Goal: Task Accomplishment & Management: Use online tool/utility

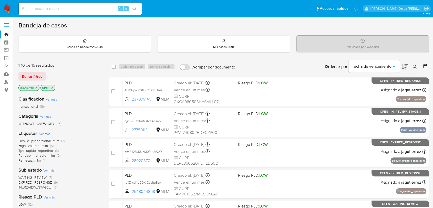
click at [8, 10] on img at bounding box center [7, 8] width 9 height 9
click at [414, 67] on icon at bounding box center [415, 67] width 4 height 4
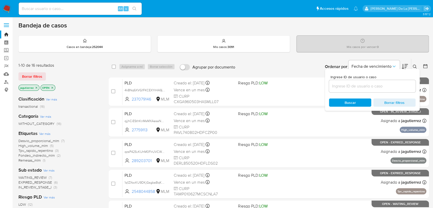
click at [368, 88] on input at bounding box center [372, 86] width 87 height 7
type input "1990624142"
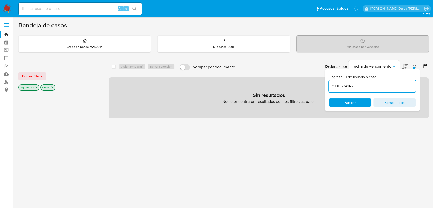
click at [36, 87] on icon "close-filter" at bounding box center [36, 87] width 3 height 3
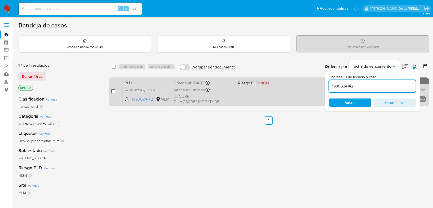
click at [111, 92] on input "checkbox" at bounding box center [113, 91] width 4 height 4
checkbox input "true"
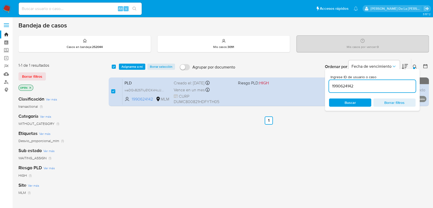
click at [345, 83] on input "1990624142" at bounding box center [372, 86] width 87 height 7
click at [347, 87] on input "1990624142" at bounding box center [372, 86] width 87 height 7
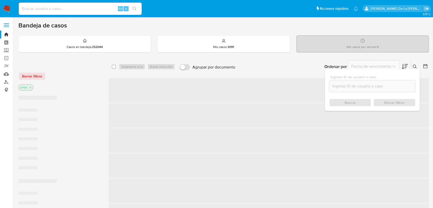
checkbox input "false"
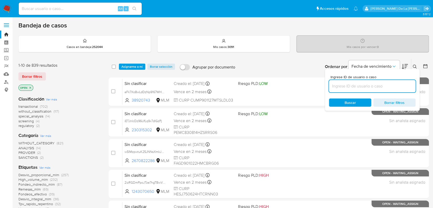
click at [340, 85] on input at bounding box center [372, 86] width 87 height 7
paste input "2455084974"
type input "2455084974"
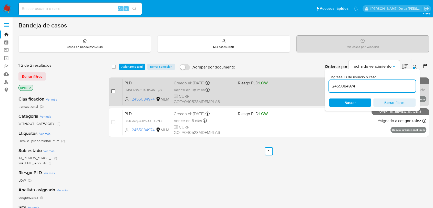
click at [112, 90] on input "checkbox" at bounding box center [113, 91] width 4 height 4
checkbox input "true"
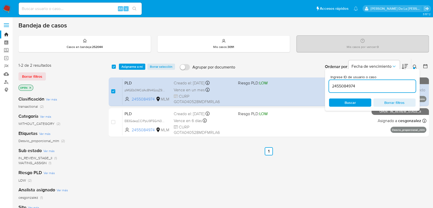
click at [340, 83] on input "2455084974" at bounding box center [372, 86] width 87 height 7
type input "2491151479"
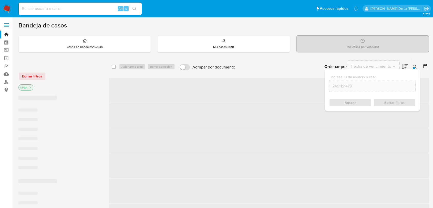
checkbox input "false"
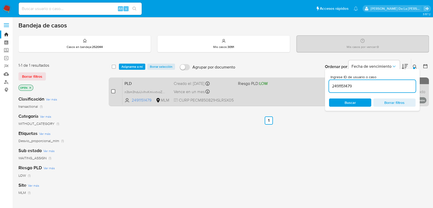
click at [113, 91] on input "checkbox" at bounding box center [113, 91] width 4 height 4
checkbox input "true"
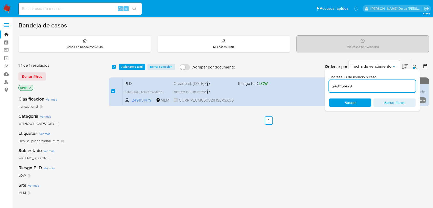
click at [129, 62] on div "select-all-cases-checkbox Asignarme a mí Borrar selección Agrupar por documento…" at bounding box center [269, 67] width 320 height 16
click at [129, 65] on span "Asignarme a mí" at bounding box center [131, 66] width 21 height 5
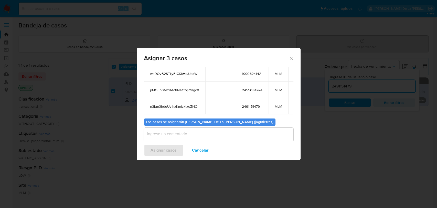
scroll to position [45, 0]
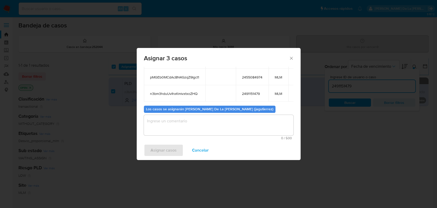
click at [170, 127] on textarea "assign-modal" at bounding box center [219, 125] width 150 height 20
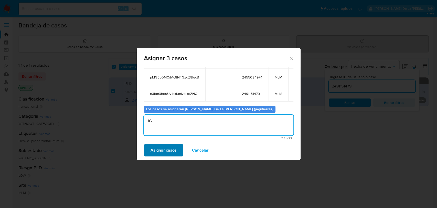
type textarea "JG"
click at [160, 148] on span "Asignar casos" at bounding box center [164, 149] width 26 height 11
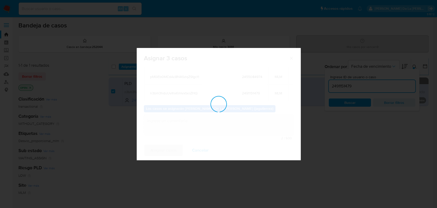
checkbox input "false"
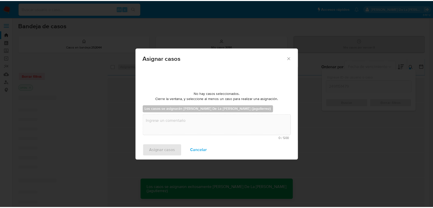
scroll to position [31, 0]
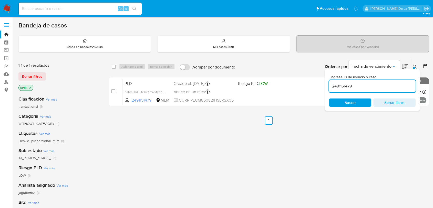
click at [7, 6] on img at bounding box center [7, 8] width 9 height 9
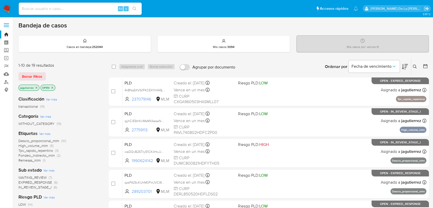
click at [33, 187] on span "IN_REVIEW_STAGE_I" at bounding box center [34, 186] width 33 height 5
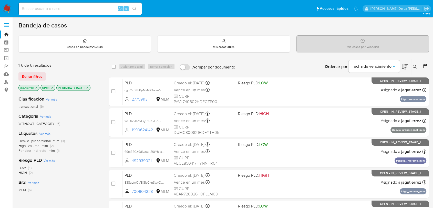
click at [36, 141] on span "Desvio_proporcional_mlm" at bounding box center [38, 140] width 41 height 5
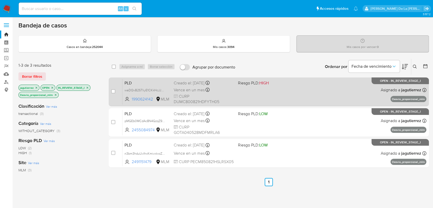
click at [317, 88] on div "PLD waDQvB2STIiyE1CKkHcJJakW 1990624142 MLM Riesgo PLD: HIGH Creado el: 12/08/2…" at bounding box center [274, 92] width 304 height 26
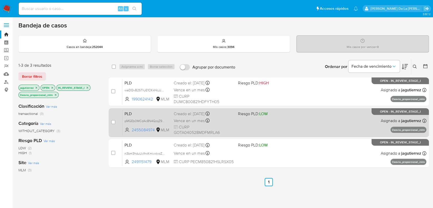
click at [297, 124] on div "PLD pMGEb0MCdAc8N4GzqZ9Igct1 2455084974 MLM Riesgo PLD: LOW Creado el: 12/08/20…" at bounding box center [274, 122] width 304 height 26
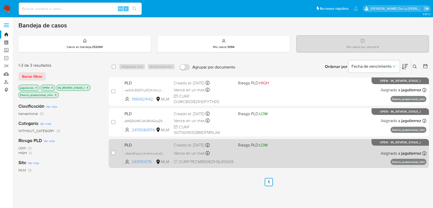
click at [266, 158] on div "PLD n3bm3hduUvIhxKmivxtxoZHQ 2491151479 MLM Riesgo PLD: LOW Creado el: 12/08/20…" at bounding box center [274, 153] width 304 height 26
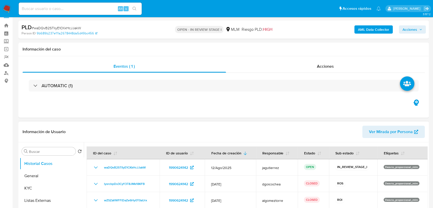
scroll to position [85, 0]
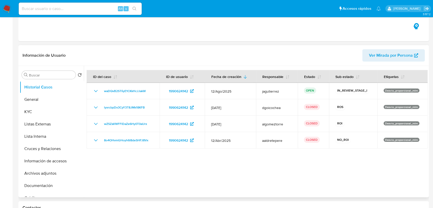
select select "10"
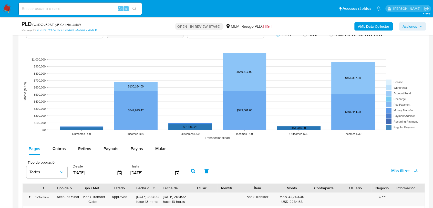
scroll to position [483, 0]
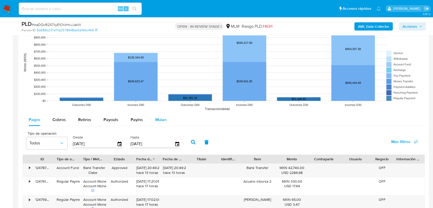
click at [162, 123] on div "Mulan" at bounding box center [160, 119] width 11 height 12
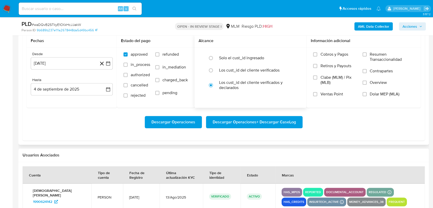
scroll to position [541, 0]
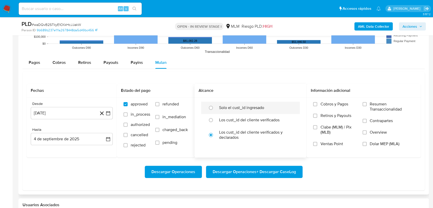
click at [233, 105] on label "Solo el cust_id ingresado" at bounding box center [241, 107] width 45 height 5
click at [215, 105] on input "radio" at bounding box center [211, 107] width 8 height 8
radio input "true"
click at [109, 114] on icon "button" at bounding box center [107, 112] width 5 height 5
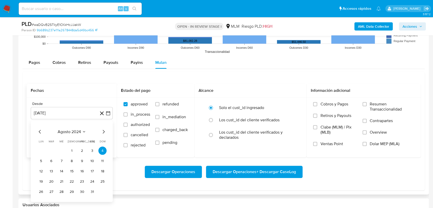
click at [107, 132] on div "agosto 2024 agosto 2024 lun lunes mar martes mié miércoles jue jueves vie viern…" at bounding box center [72, 161] width 82 height 81
click at [104, 131] on icon "Mes siguiente" at bounding box center [104, 132] width 2 height 4
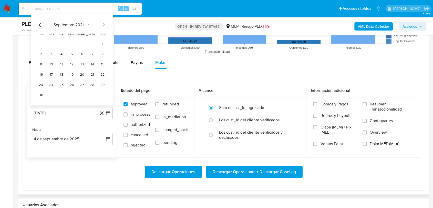
click at [104, 131] on div "Hasta" at bounding box center [72, 129] width 82 height 5
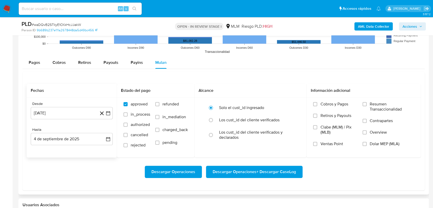
click at [104, 131] on div "Hasta" at bounding box center [72, 129] width 82 height 5
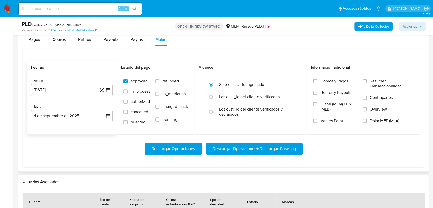
scroll to position [597, 0]
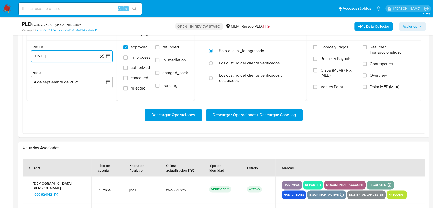
click at [109, 60] on button "4 [PERSON_NAME] de 2024" at bounding box center [72, 56] width 82 height 12
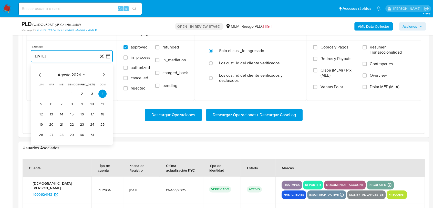
click at [104, 75] on icon "Mes siguiente" at bounding box center [103, 74] width 6 height 6
click at [103, 74] on icon "Mes siguiente" at bounding box center [103, 74] width 6 height 6
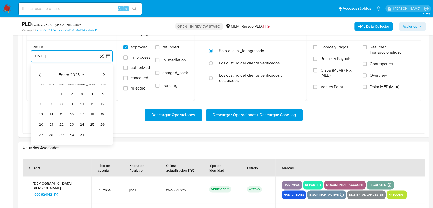
click at [103, 74] on icon "Mes siguiente" at bounding box center [103, 74] width 6 height 6
click at [93, 92] on button "1" at bounding box center [92, 93] width 8 height 8
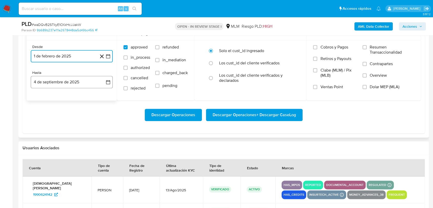
click at [86, 84] on button "4 de septiembre de 2025" at bounding box center [72, 82] width 82 height 12
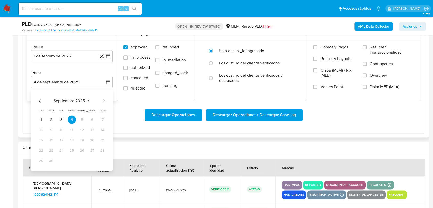
click at [37, 102] on div "septiembre 2025 septiembre 2025 lun lunes mar martes mié miércoles jue jueves v…" at bounding box center [72, 130] width 82 height 81
click at [37, 101] on icon "Mes anterior" at bounding box center [40, 100] width 6 height 6
click at [72, 161] on button "31" at bounding box center [72, 160] width 8 height 8
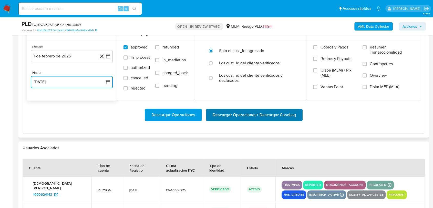
click at [261, 117] on span "Descargar Operaciones + Descargar CaseLog" at bounding box center [254, 114] width 83 height 11
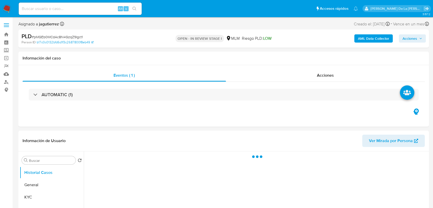
select select "10"
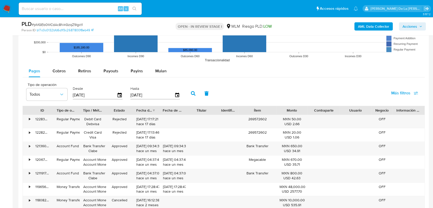
scroll to position [569, 0]
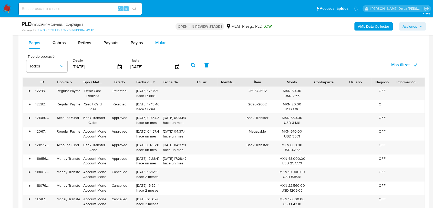
click at [156, 38] on div "Mulan" at bounding box center [160, 43] width 11 height 12
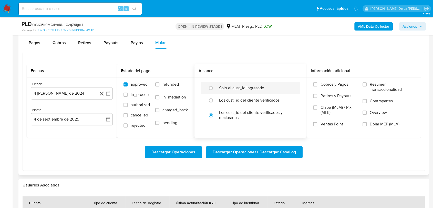
click at [235, 92] on div "Solo el cust_id ingresado" at bounding box center [255, 88] width 73 height 12
radio input "true"
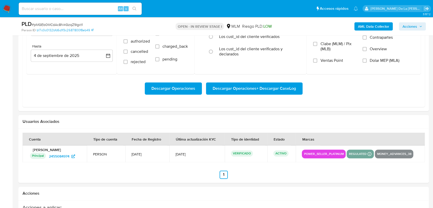
scroll to position [597, 0]
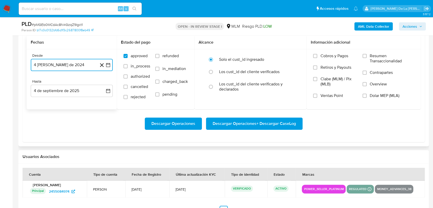
click at [105, 64] on icon "button" at bounding box center [107, 64] width 5 height 5
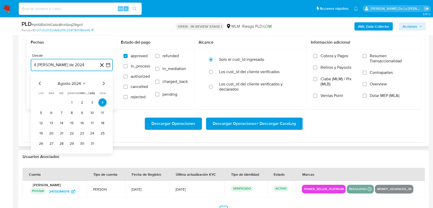
click at [103, 86] on icon "Mes siguiente" at bounding box center [103, 83] width 6 height 6
click at [103, 84] on icon "Mes siguiente" at bounding box center [103, 83] width 6 height 6
click at [103, 84] on icon "Mes siguiente" at bounding box center [104, 83] width 2 height 4
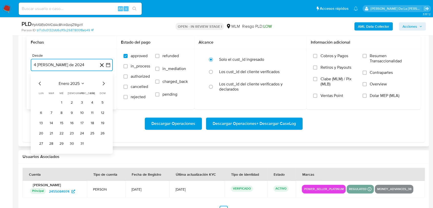
click at [103, 84] on icon "Mes siguiente" at bounding box center [104, 83] width 2 height 4
click at [41, 85] on icon "Mes anterior" at bounding box center [40, 83] width 6 height 6
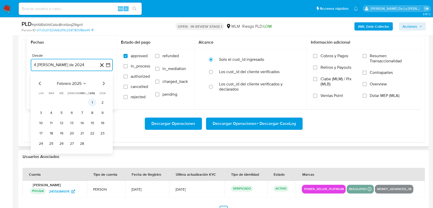
click at [94, 102] on button "1" at bounding box center [92, 102] width 8 height 8
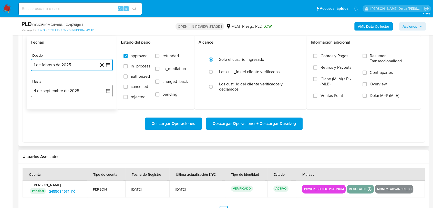
click at [71, 93] on button "4 de septiembre de 2025" at bounding box center [72, 91] width 82 height 12
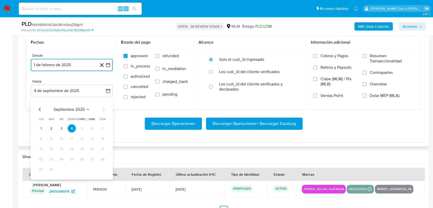
click at [39, 109] on icon "Mes anterior" at bounding box center [40, 109] width 6 height 6
click at [74, 168] on button "31" at bounding box center [72, 169] width 8 height 8
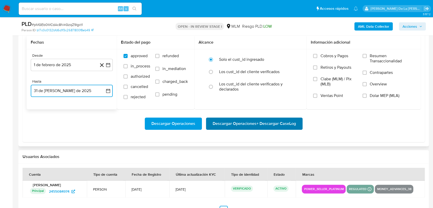
click at [234, 121] on span "Descargar Operaciones + Descargar CaseLog" at bounding box center [254, 123] width 83 height 11
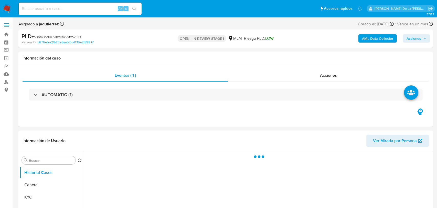
select select "10"
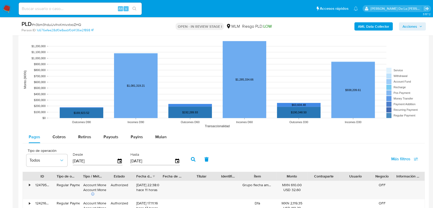
scroll to position [512, 0]
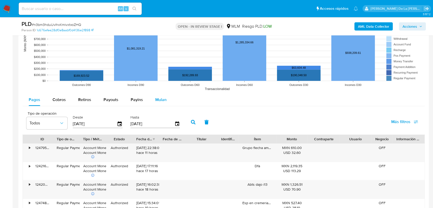
click at [153, 95] on button "Mulan" at bounding box center [161, 99] width 24 height 12
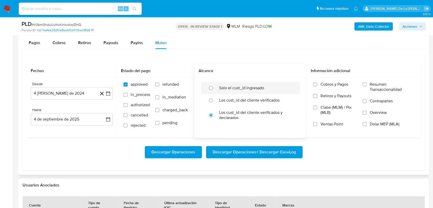
click at [256, 83] on div "Solo el cust_id ingresado" at bounding box center [255, 88] width 73 height 12
radio input "true"
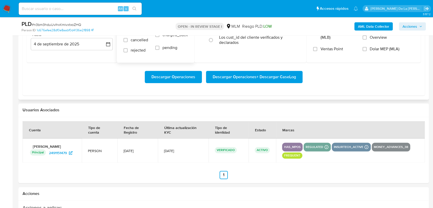
scroll to position [597, 0]
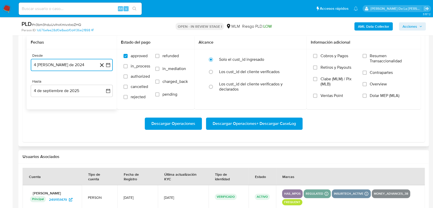
click at [109, 63] on icon "button" at bounding box center [108, 65] width 4 height 4
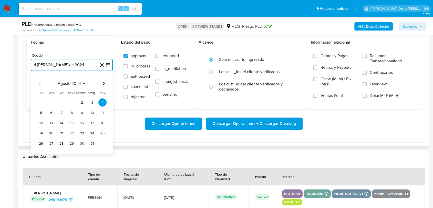
click at [101, 84] on icon "Mes siguiente" at bounding box center [103, 83] width 6 height 6
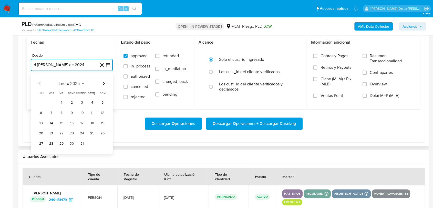
click at [101, 84] on icon "Mes siguiente" at bounding box center [103, 83] width 6 height 6
click at [90, 99] on button "1" at bounding box center [92, 102] width 8 height 8
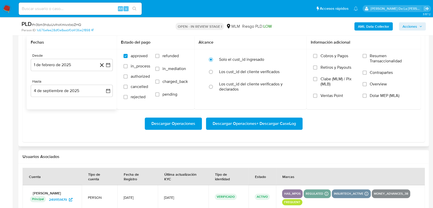
click at [72, 97] on div "Desde 1 de febrero de 2025 [DATE] Hasta 4 de septiembre de 2025 [DATE]" at bounding box center [72, 79] width 90 height 60
drag, startPoint x: 71, startPoint y: 93, endPoint x: 64, endPoint y: 93, distance: 6.9
click at [71, 93] on button "4 de septiembre de 2025" at bounding box center [72, 91] width 82 height 12
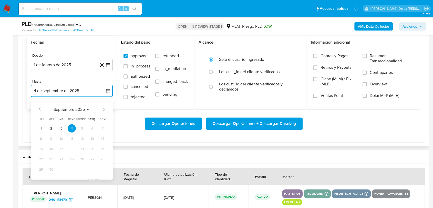
click at [38, 108] on icon "Mes anterior" at bounding box center [40, 109] width 6 height 6
click at [73, 170] on button "31" at bounding box center [72, 169] width 8 height 8
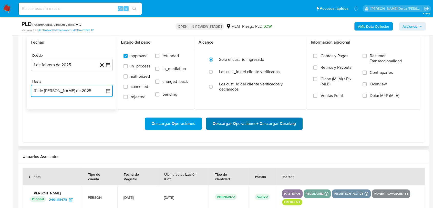
click at [265, 121] on span "Descargar Operaciones + Descargar CaseLog" at bounding box center [254, 123] width 83 height 11
